Goal: Task Accomplishment & Management: Use online tool/utility

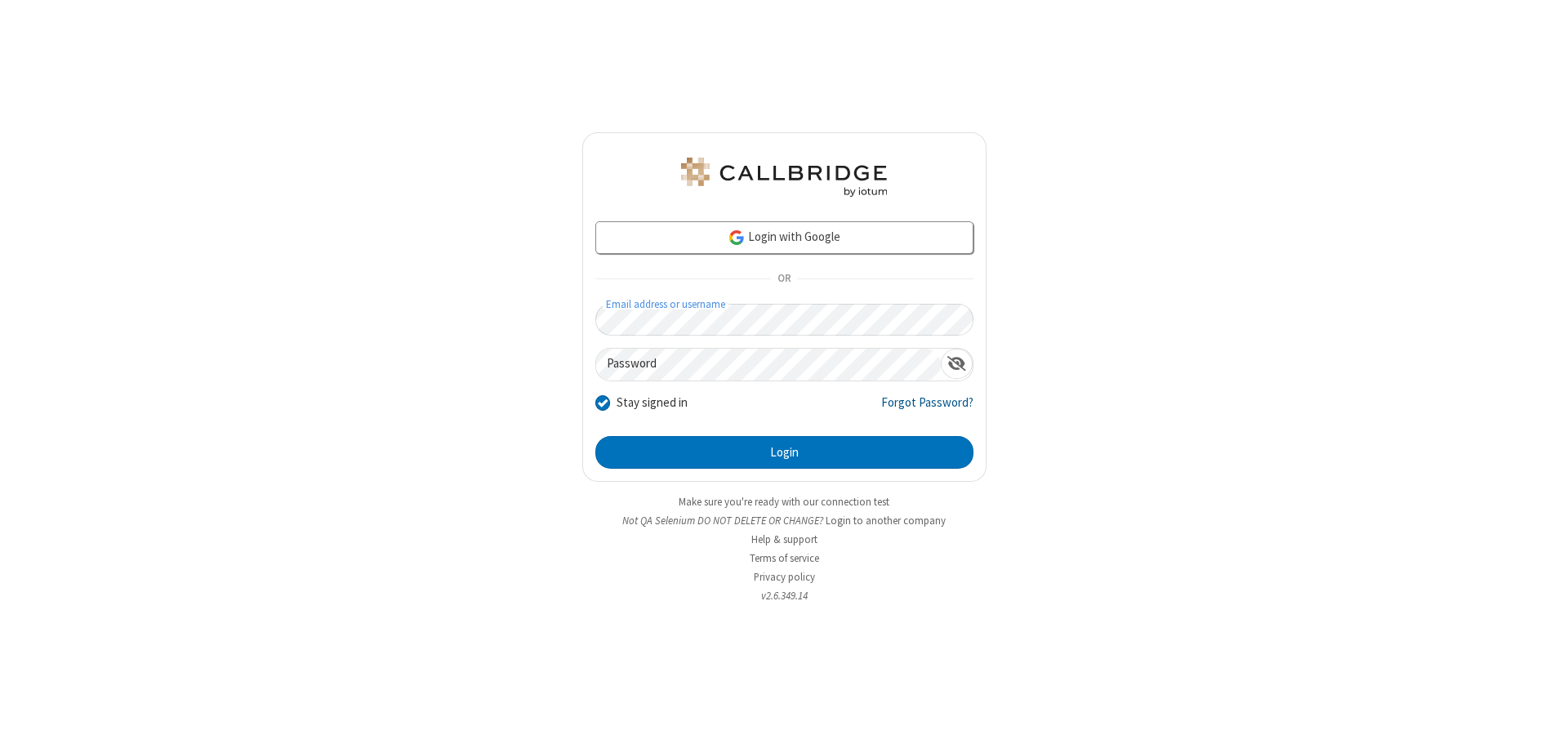
click at [928, 408] on link "Forgot Password?" at bounding box center [927, 408] width 92 height 31
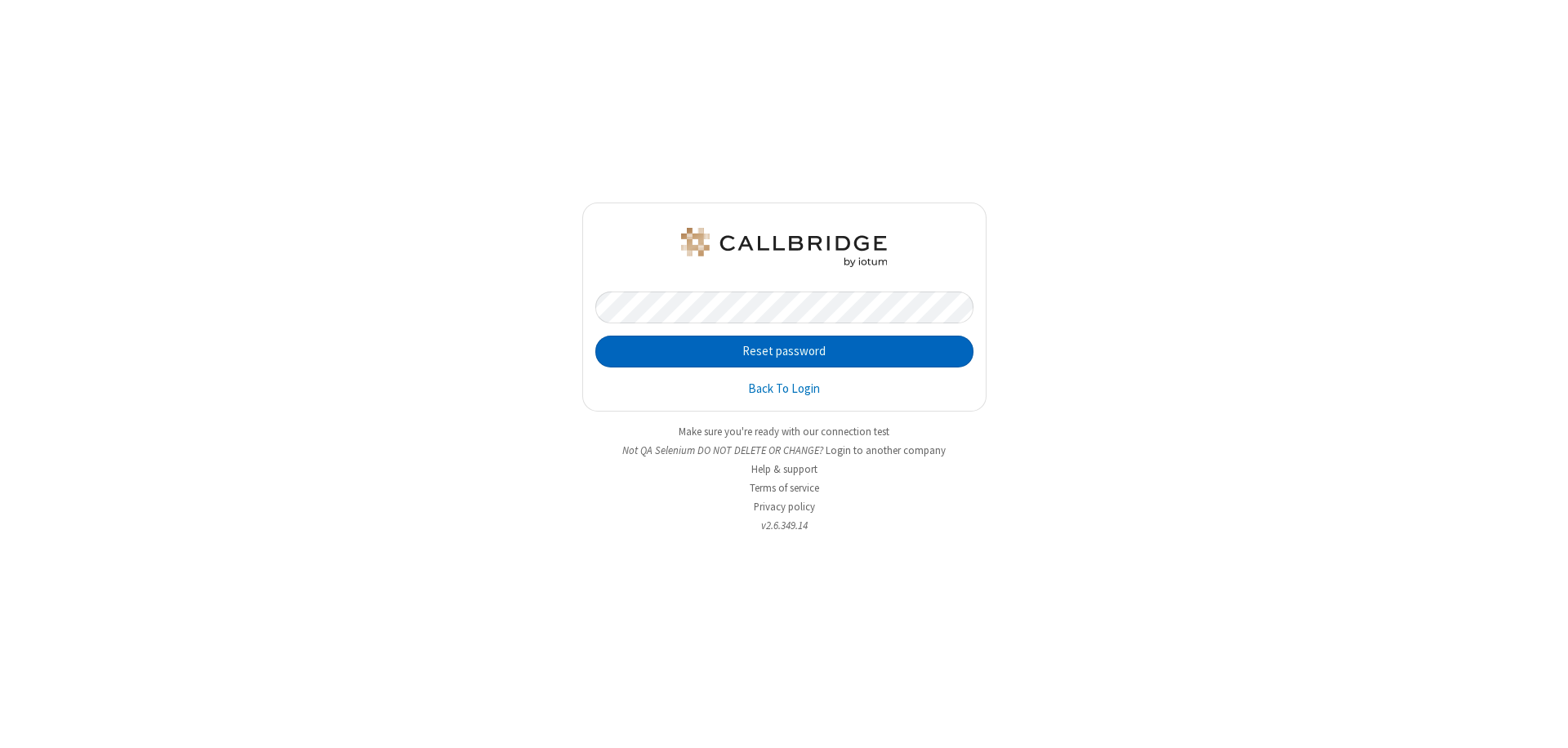
click at [784, 351] on button "Reset password" at bounding box center [784, 352] width 378 height 33
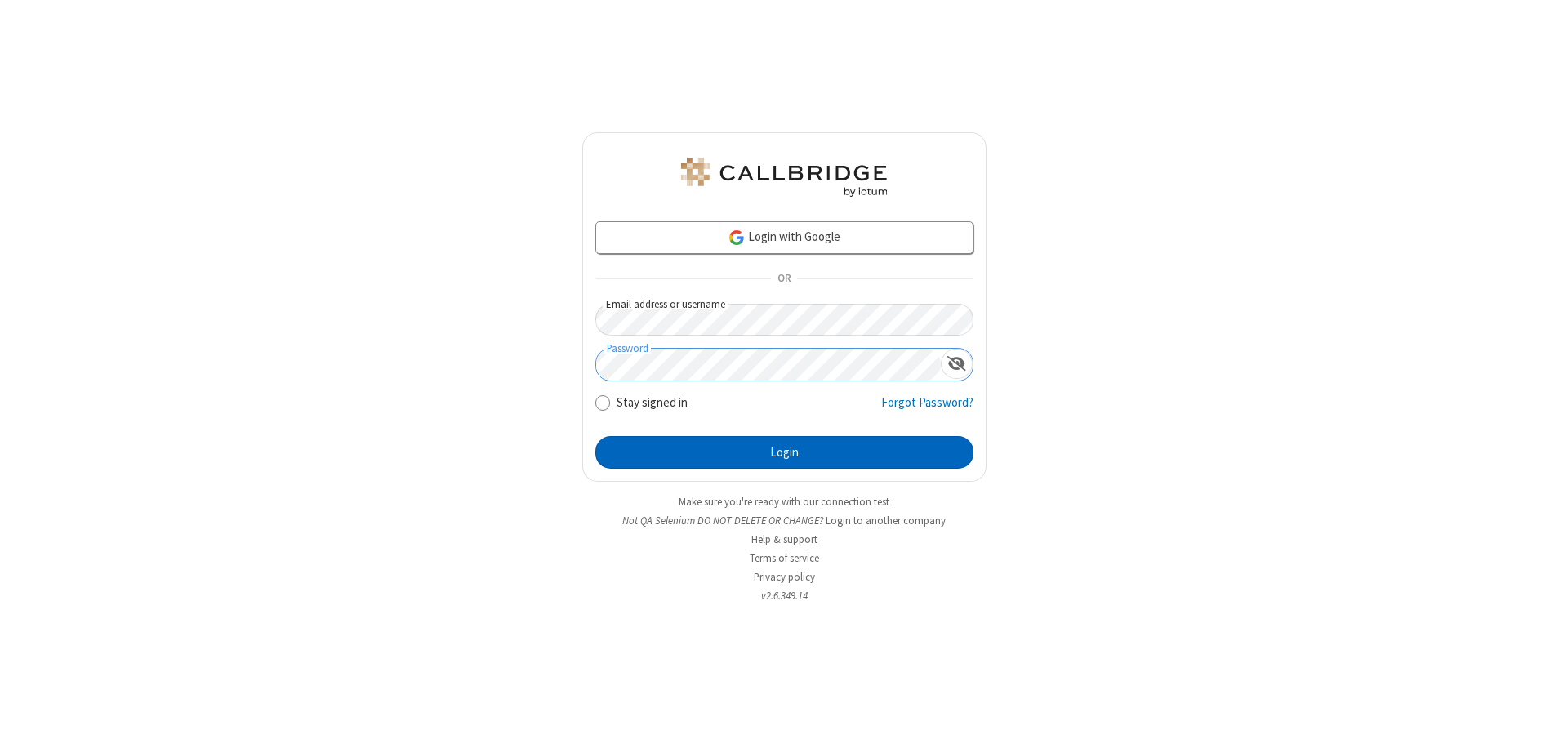
click at [784, 452] on button "Login" at bounding box center [784, 452] width 378 height 33
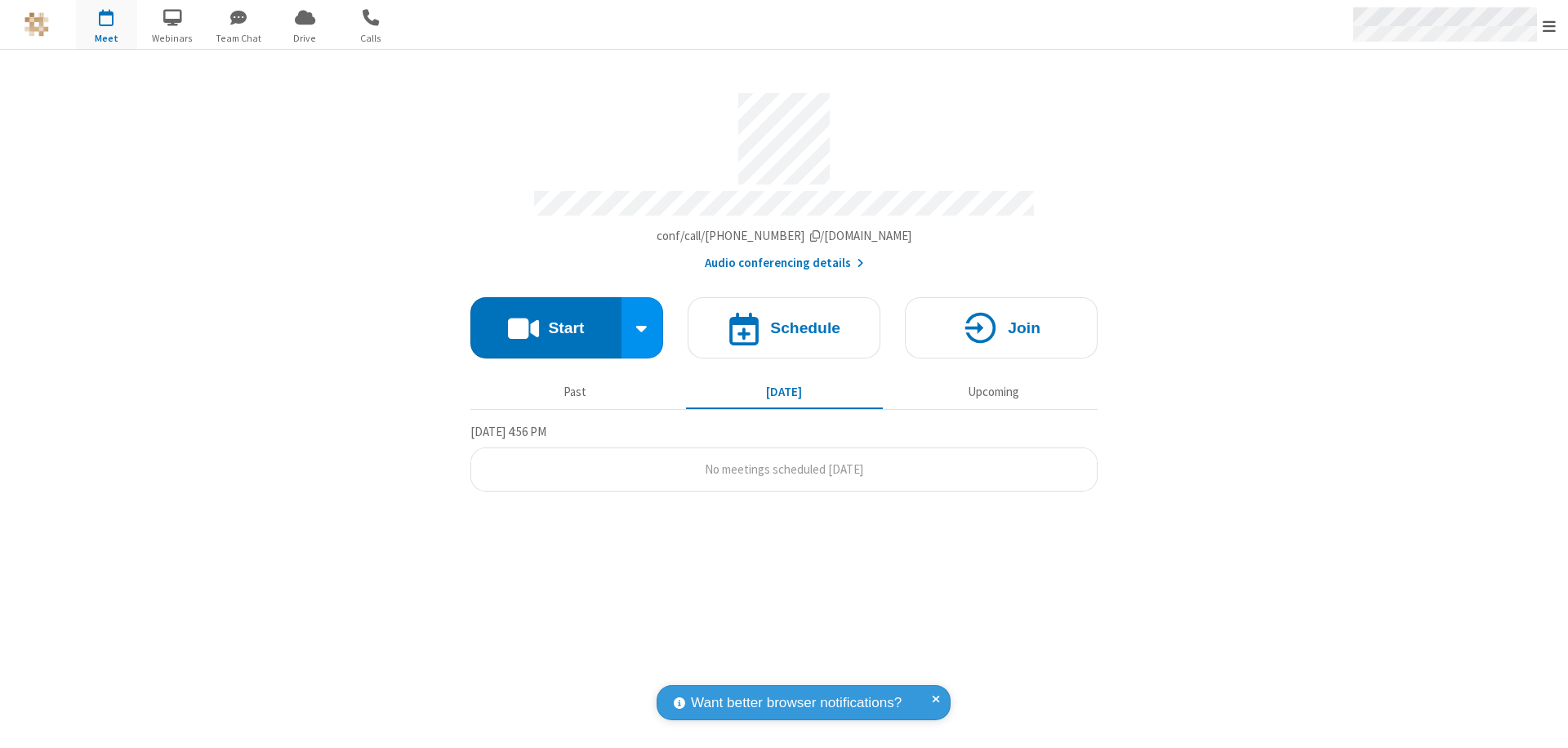
click at [1549, 25] on span "Open menu" at bounding box center [1549, 26] width 13 height 16
click at [1567, 461] on span at bounding box center [1588, 461] width 14 height 13
